Goal: Task Accomplishment & Management: Manage account settings

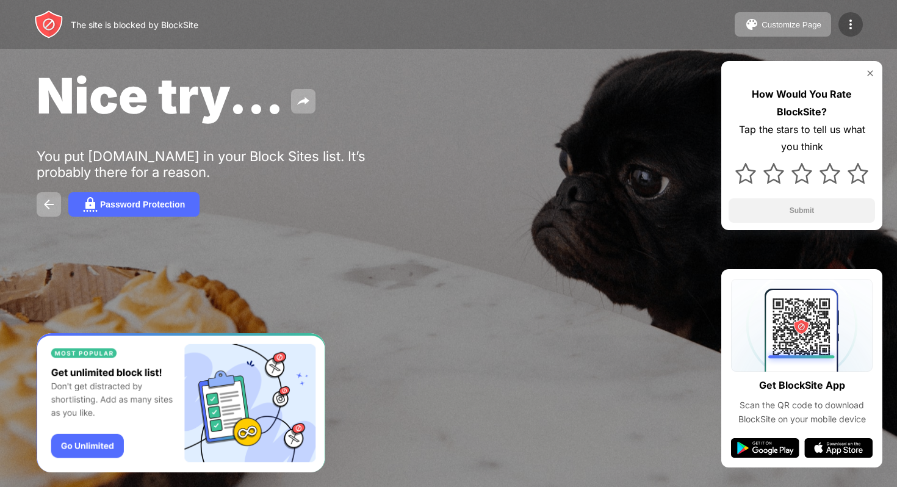
click at [857, 24] on img at bounding box center [851, 24] width 15 height 15
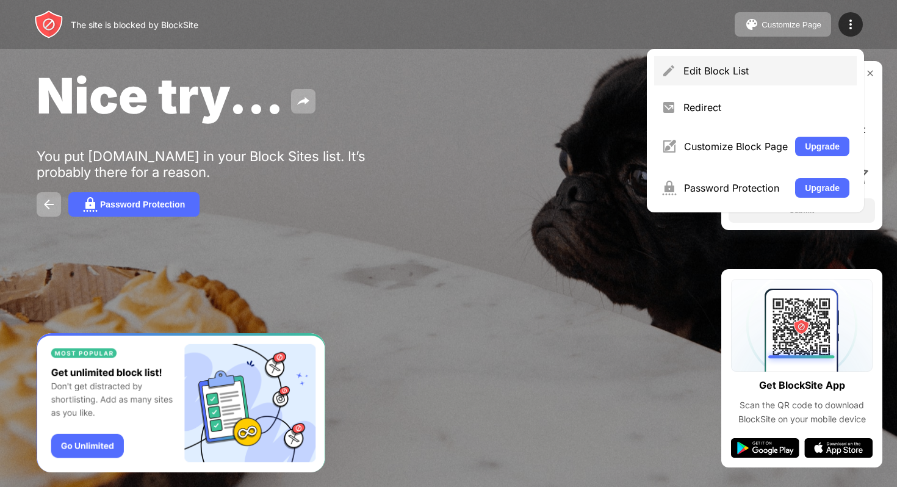
click at [783, 65] on div "Edit Block List" at bounding box center [767, 71] width 166 height 12
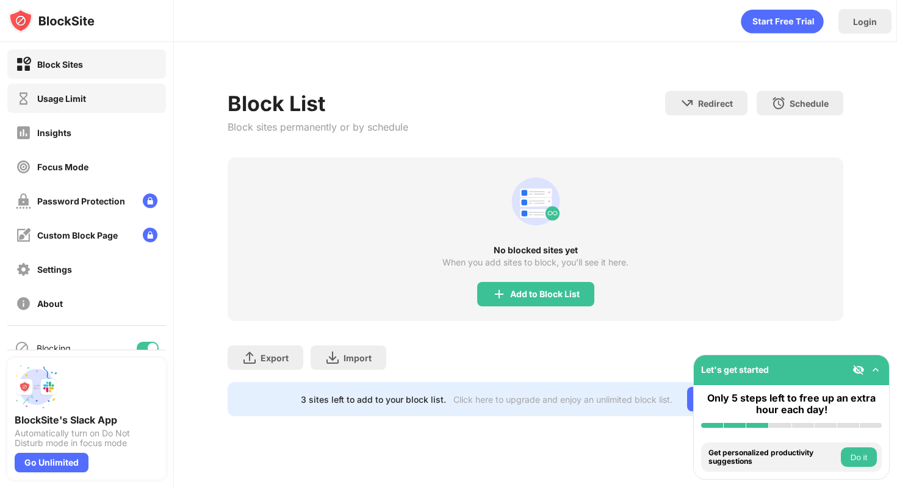
click at [87, 87] on div "Usage Limit" at bounding box center [86, 98] width 159 height 29
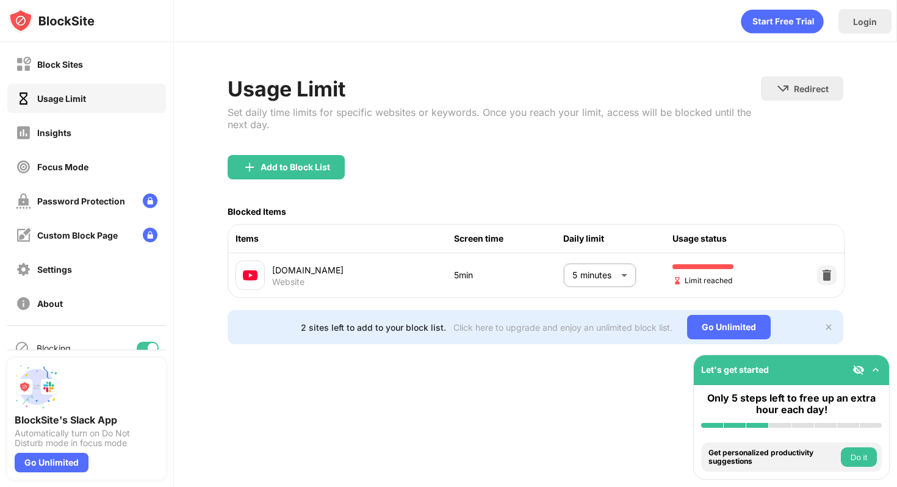
click at [607, 272] on body "Block Sites Usage Limit Insights Focus Mode Password Protection Custom Block Pa…" at bounding box center [448, 243] width 897 height 487
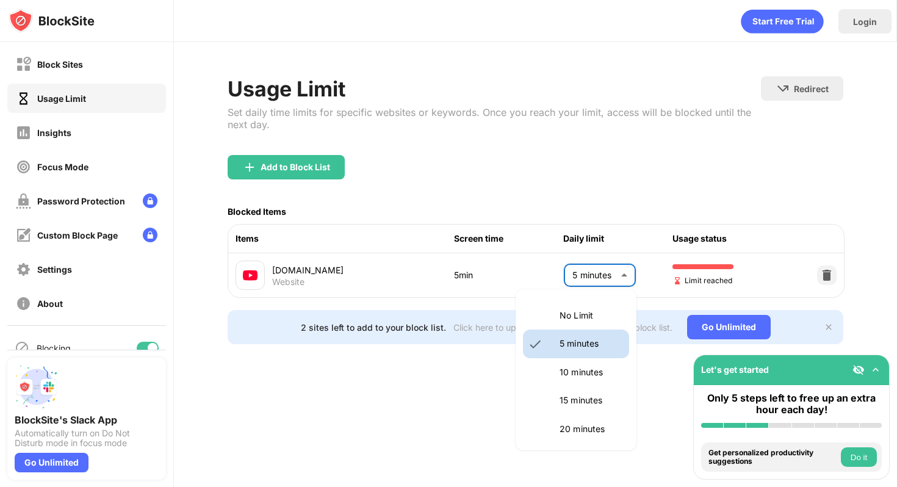
click at [582, 433] on p "20 minutes" at bounding box center [591, 428] width 62 height 13
type input "**"
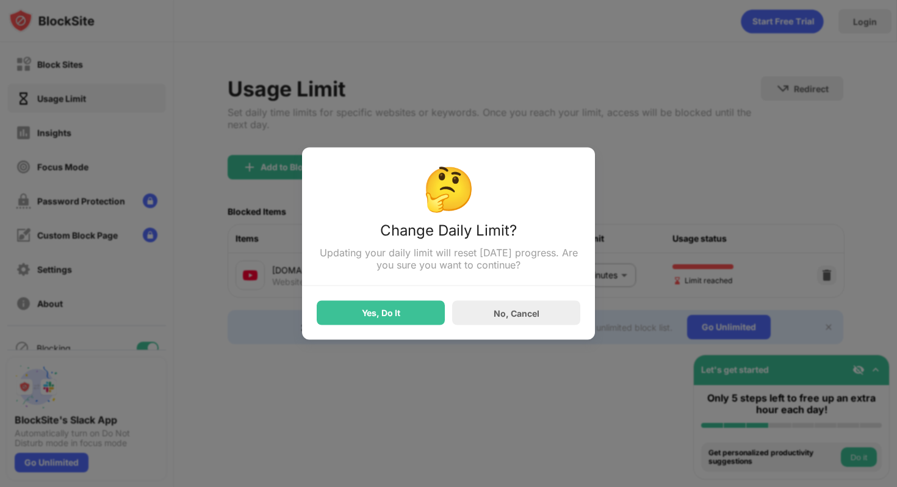
click at [397, 318] on div "Yes, Do It" at bounding box center [381, 313] width 38 height 10
